Goal: Entertainment & Leisure: Consume media (video, audio)

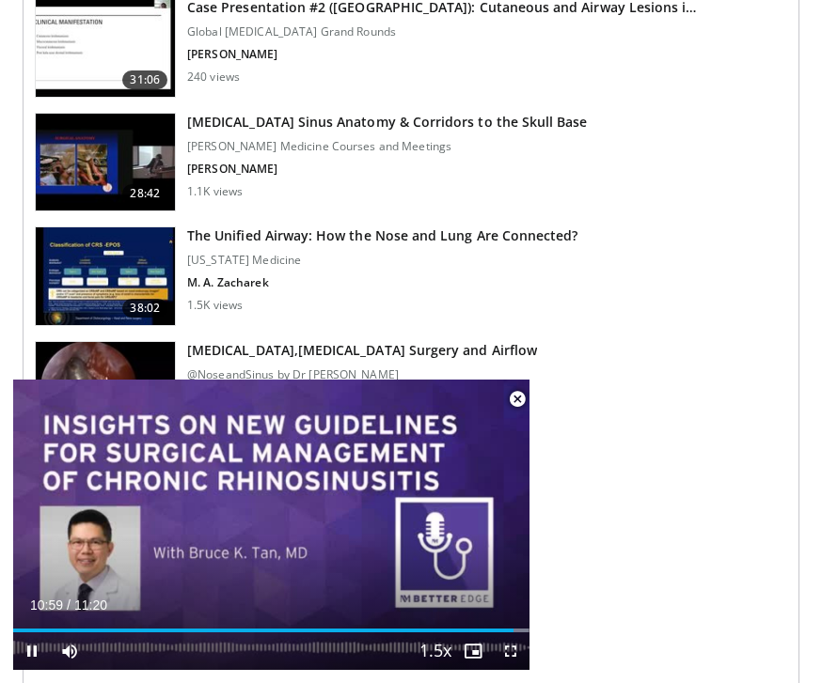
scroll to position [1077, 0]
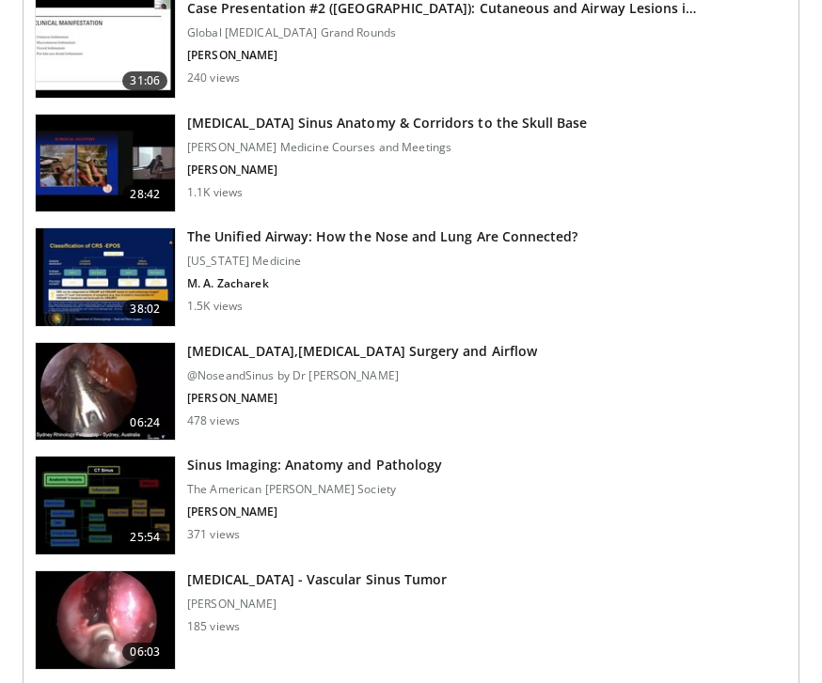
click at [109, 165] on img at bounding box center [105, 164] width 139 height 98
